Goal: Task Accomplishment & Management: Use online tool/utility

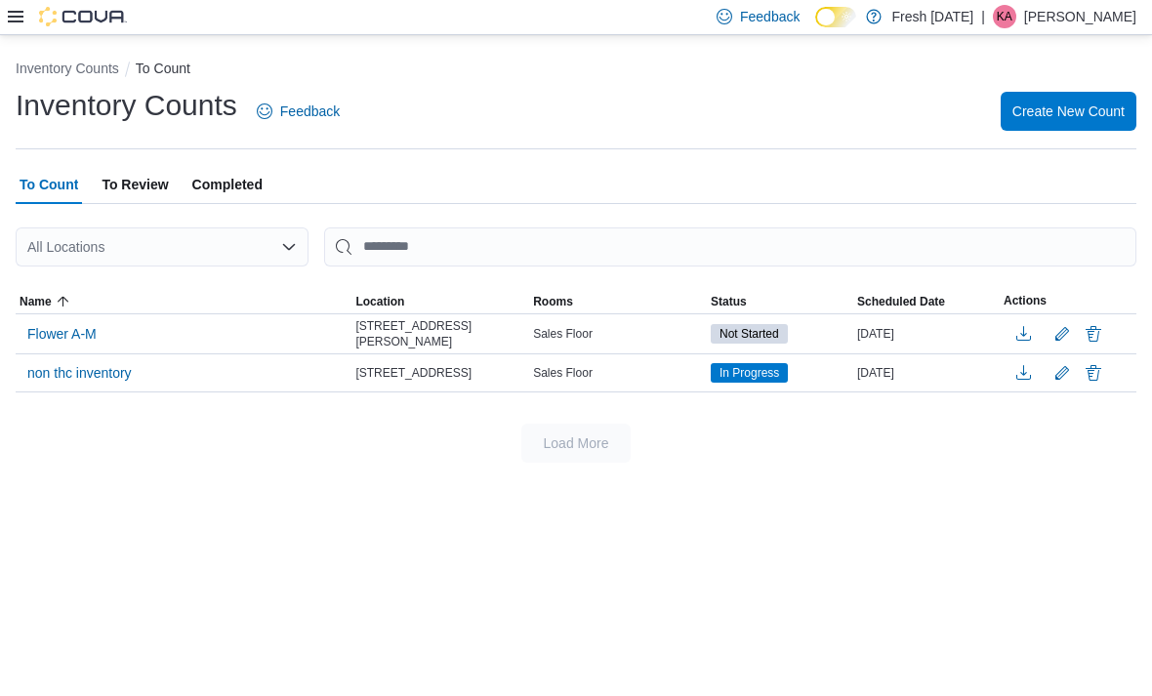
scroll to position [62, 0]
click at [65, 319] on span "Flower A-M" at bounding box center [61, 333] width 69 height 29
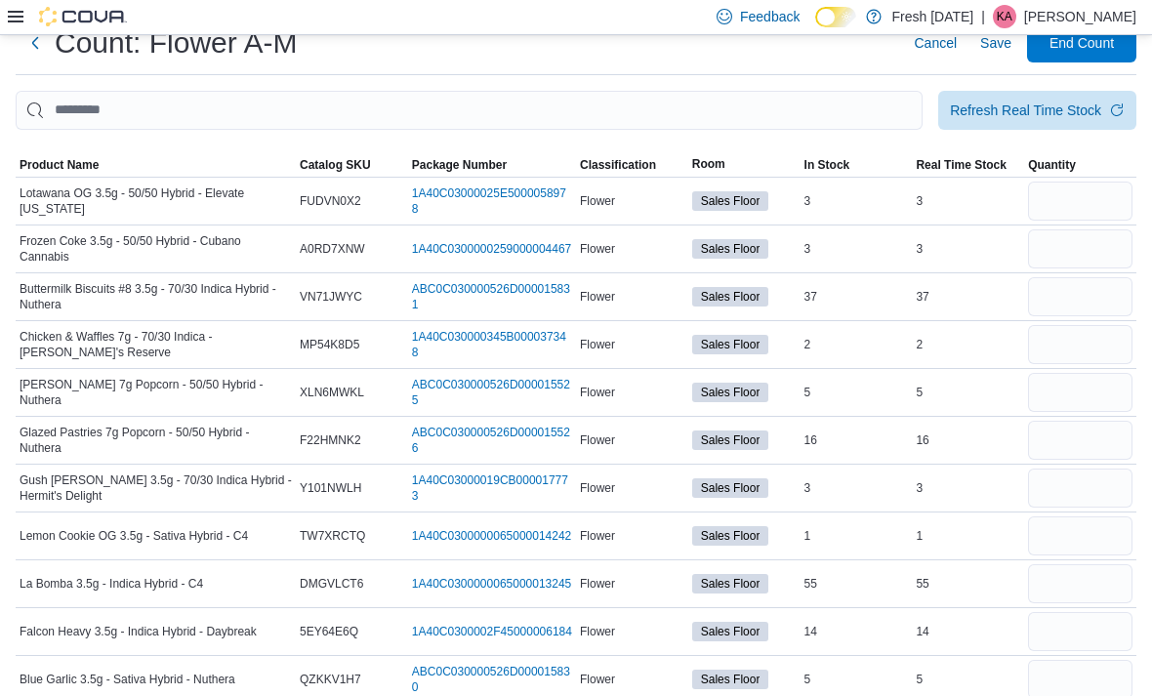
click at [62, 157] on span "Product Name" at bounding box center [156, 164] width 280 height 23
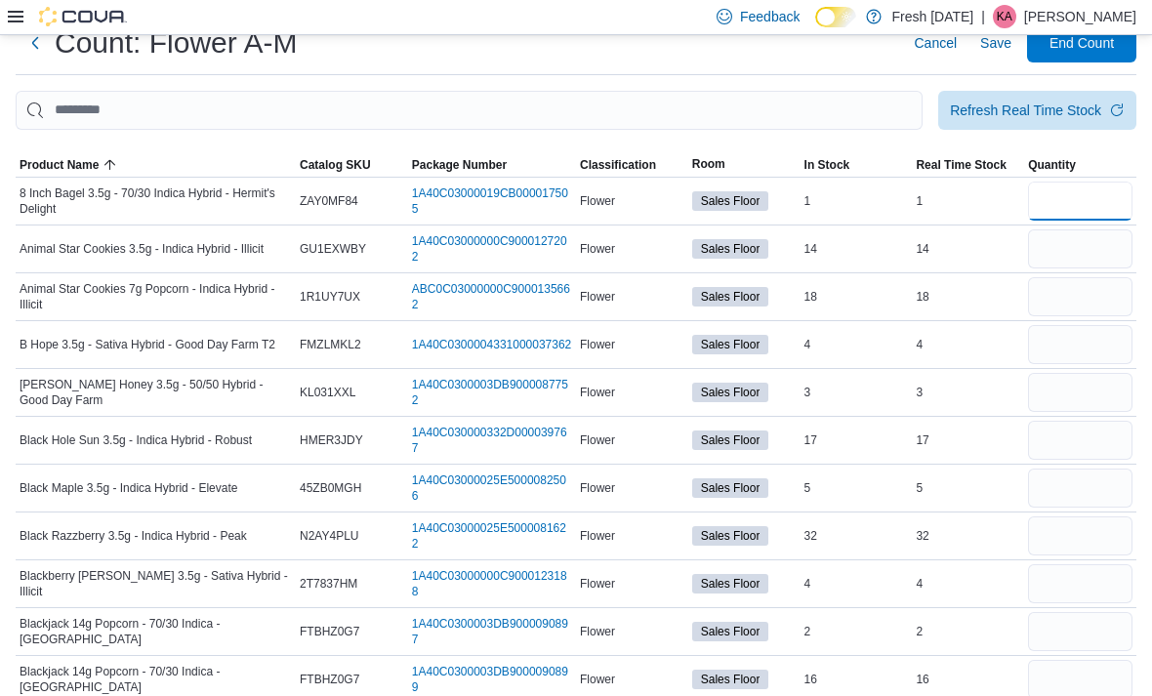
click at [1057, 201] on input "number" at bounding box center [1080, 201] width 104 height 39
type input "*"
type input "**"
type input "*"
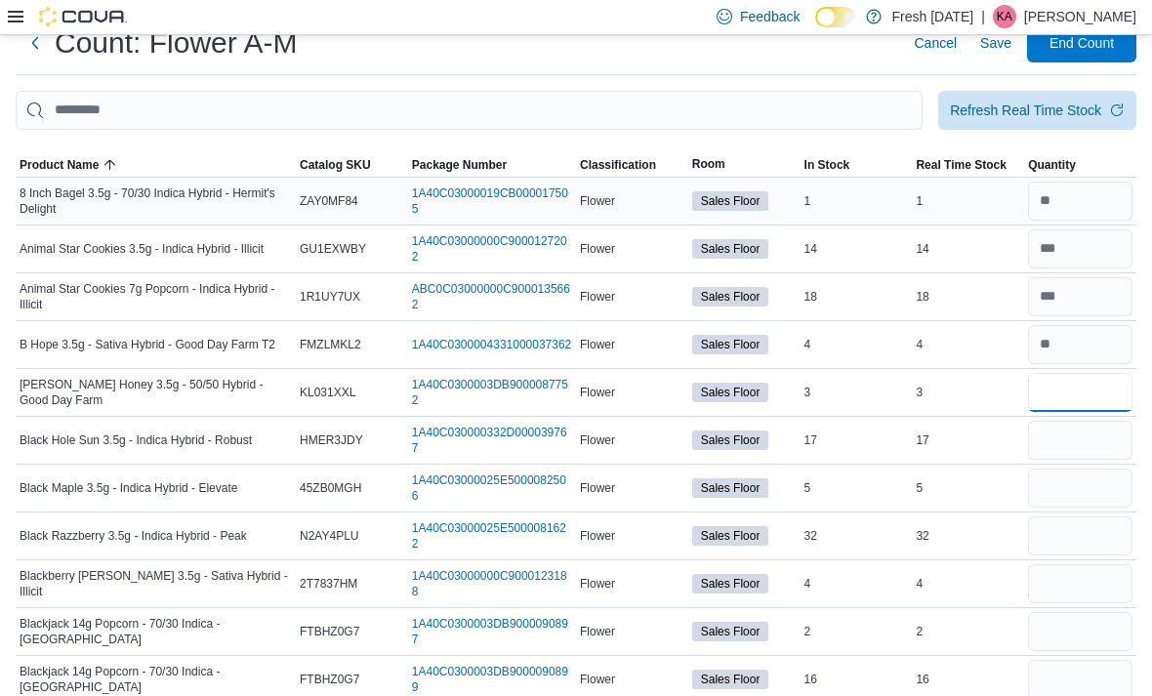
type input "*"
type input "**"
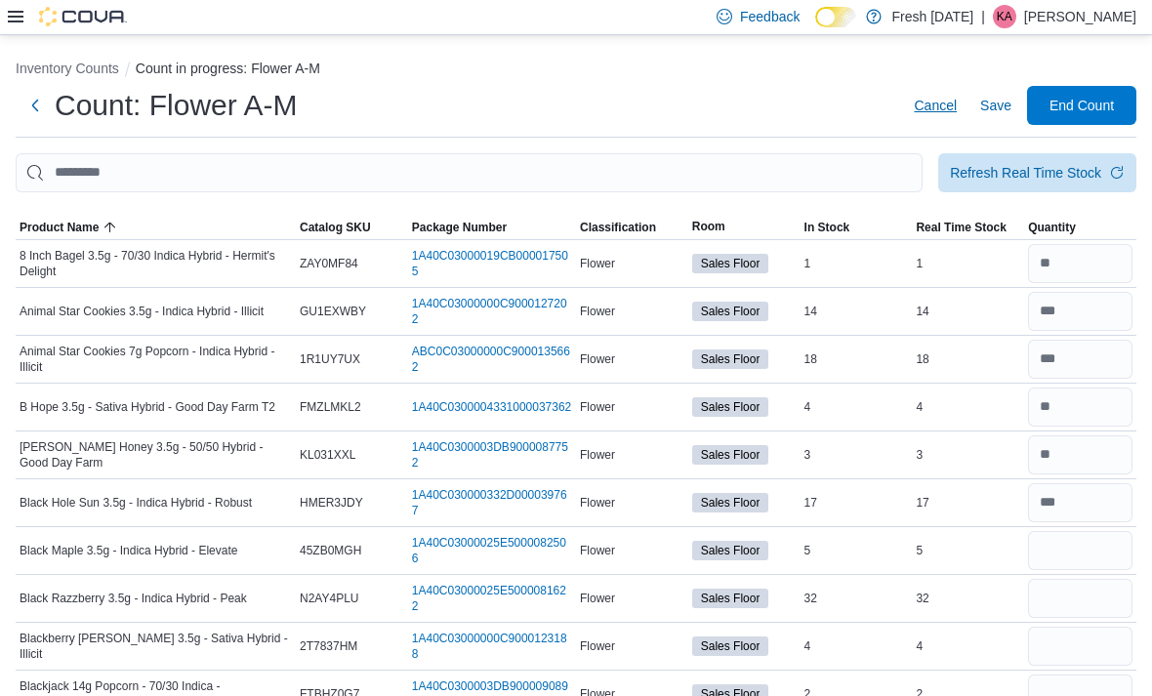
click at [934, 95] on span "Cancel" at bounding box center [935, 105] width 43 height 39
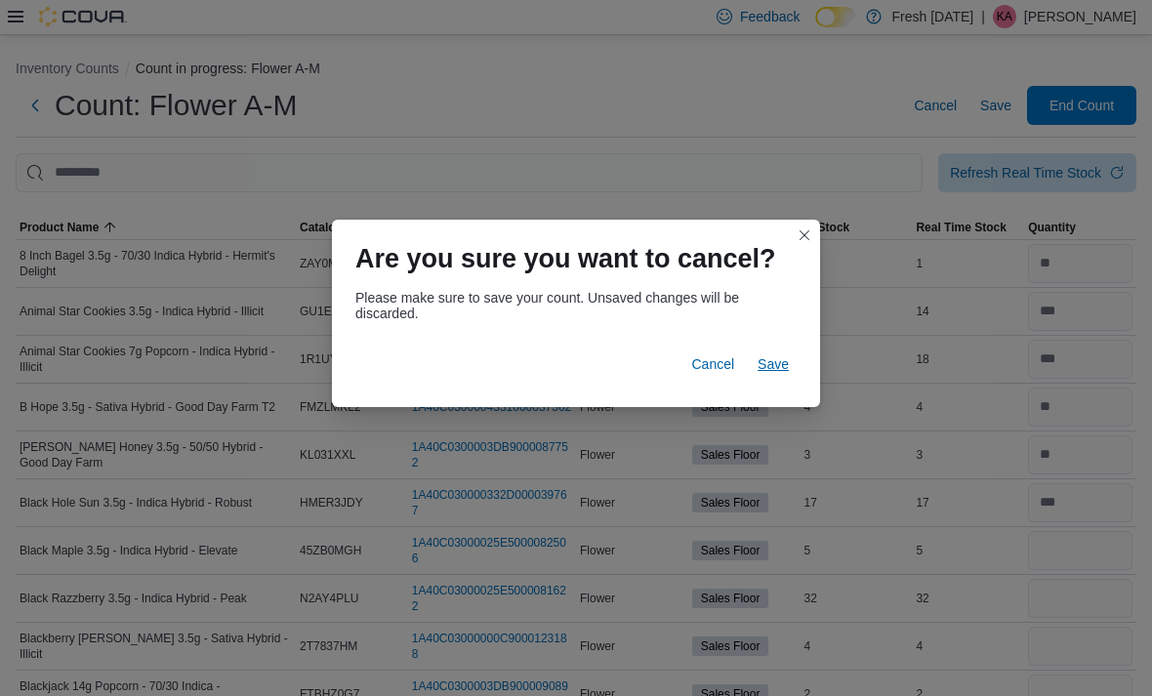
click at [786, 363] on span "Save" at bounding box center [773, 364] width 31 height 20
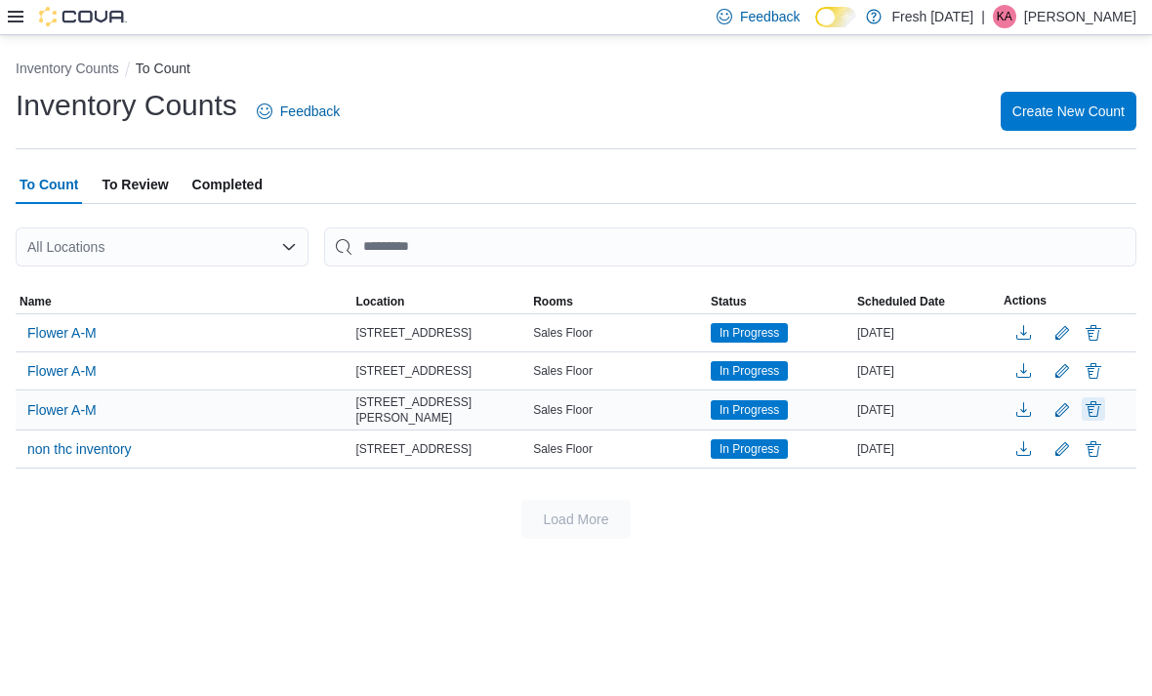
click at [1104, 406] on button "Delete" at bounding box center [1093, 408] width 23 height 23
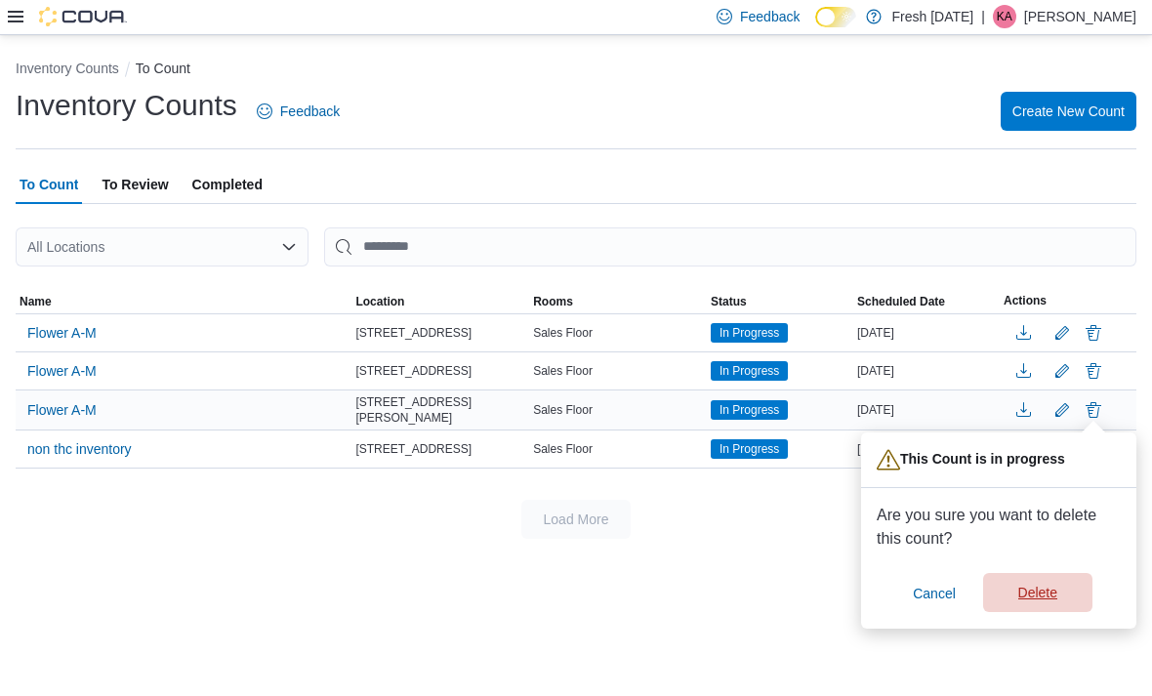
click at [1042, 595] on span "Delete" at bounding box center [1037, 593] width 39 height 20
